Goal: Transaction & Acquisition: Register for event/course

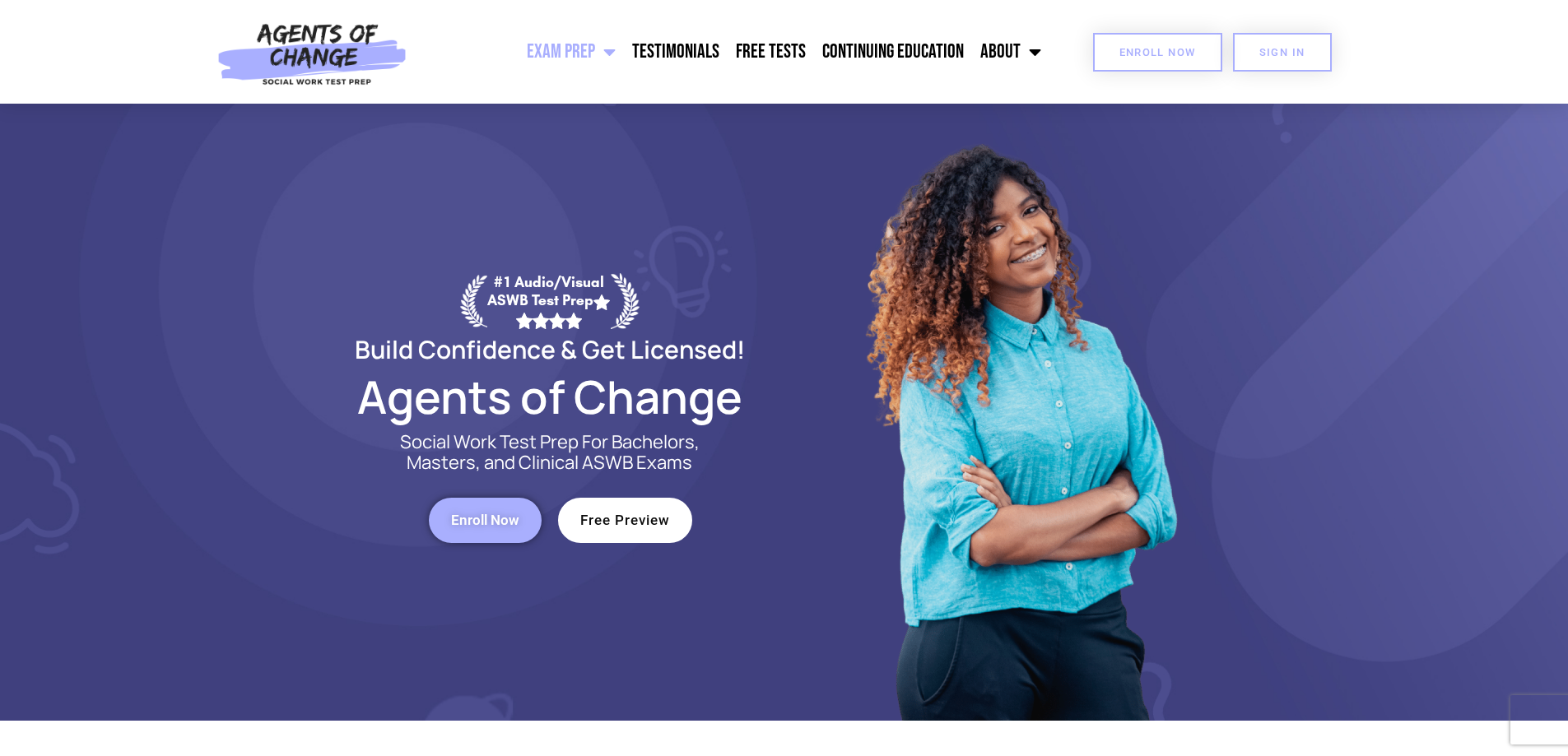
click at [1159, 51] on span "Enroll Now" at bounding box center [1157, 51] width 76 height 10
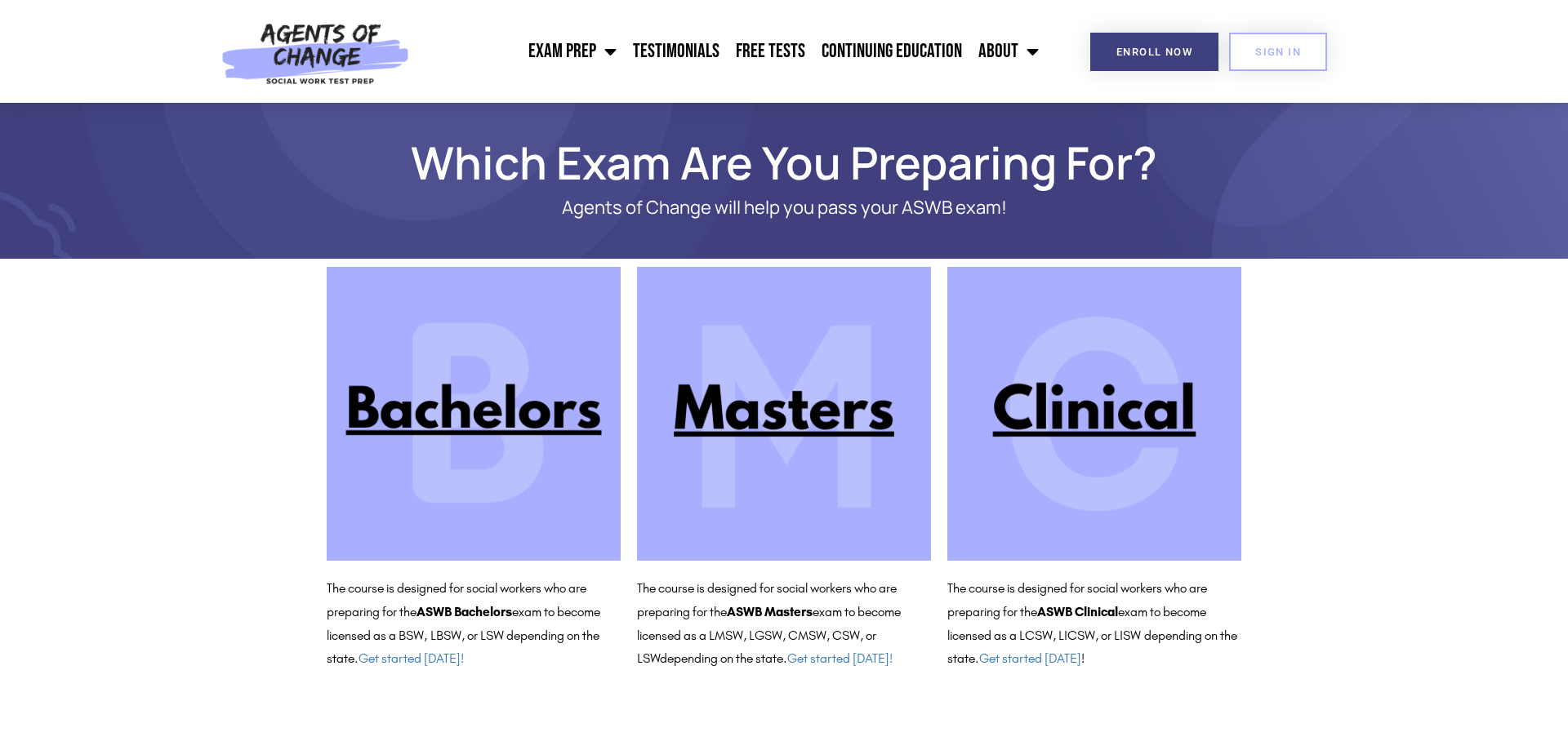
click at [1122, 412] on img at bounding box center [1094, 414] width 294 height 294
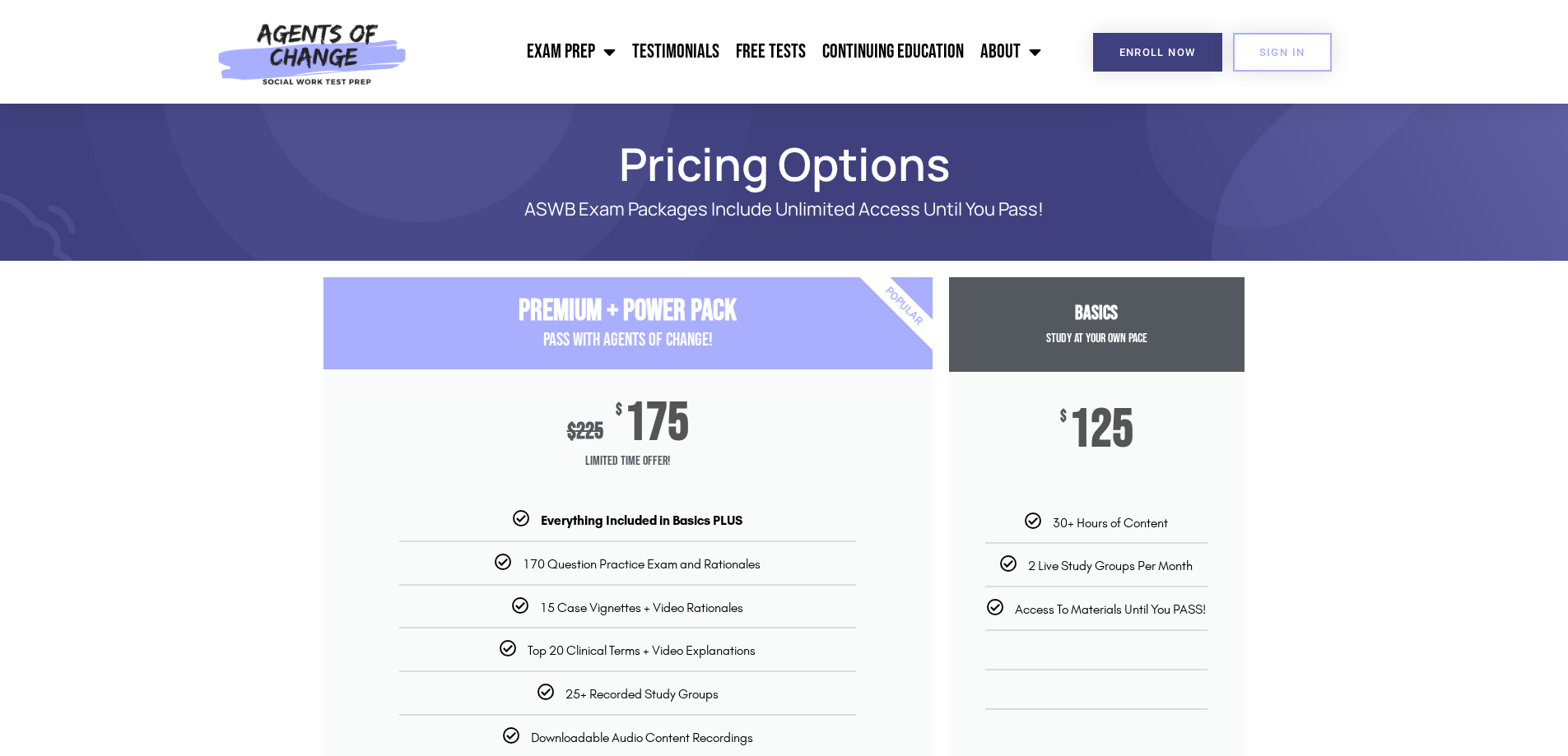
click at [297, 47] on img at bounding box center [312, 51] width 208 height 104
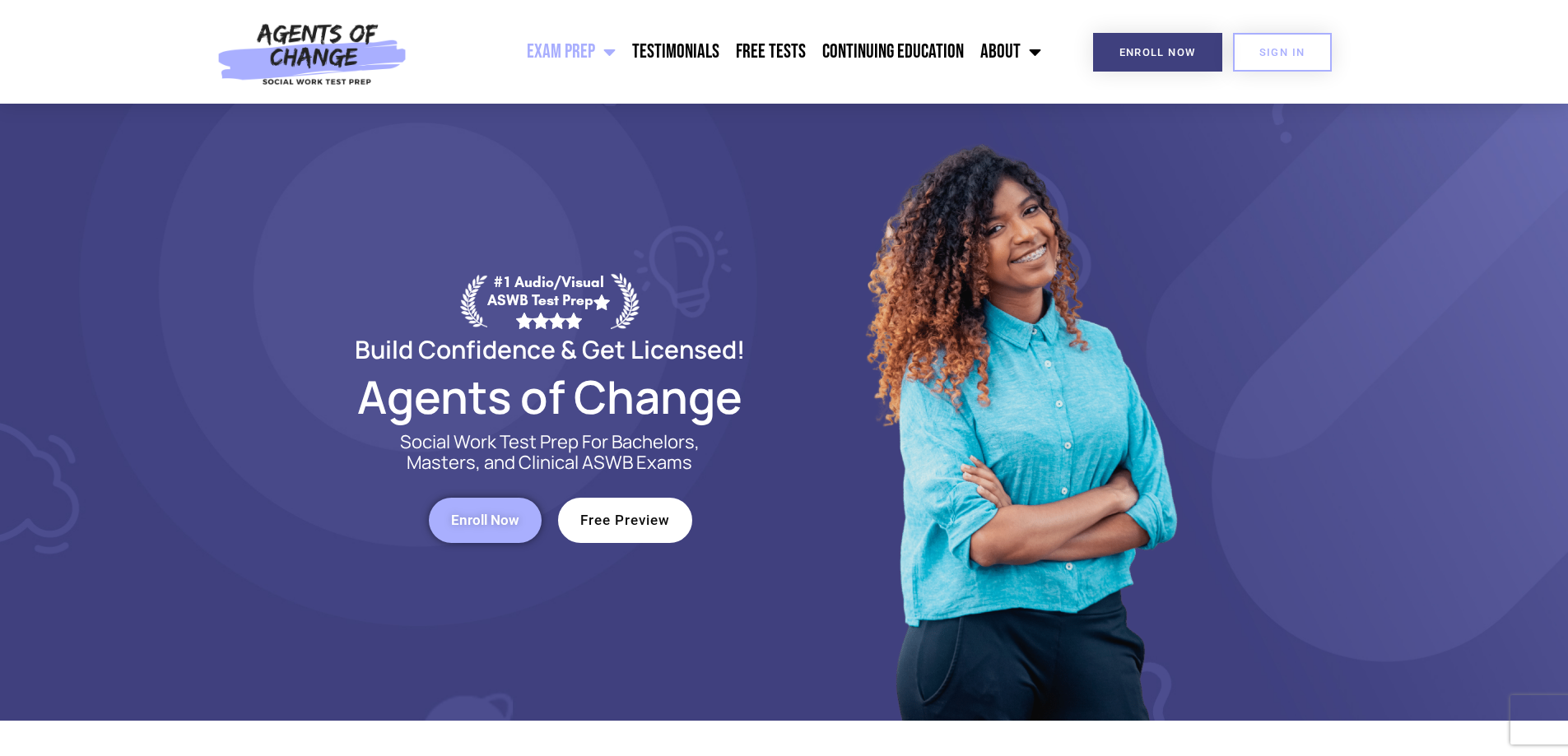
click at [1159, 434] on img at bounding box center [1019, 412] width 330 height 617
